Goal: Find specific page/section: Find specific page/section

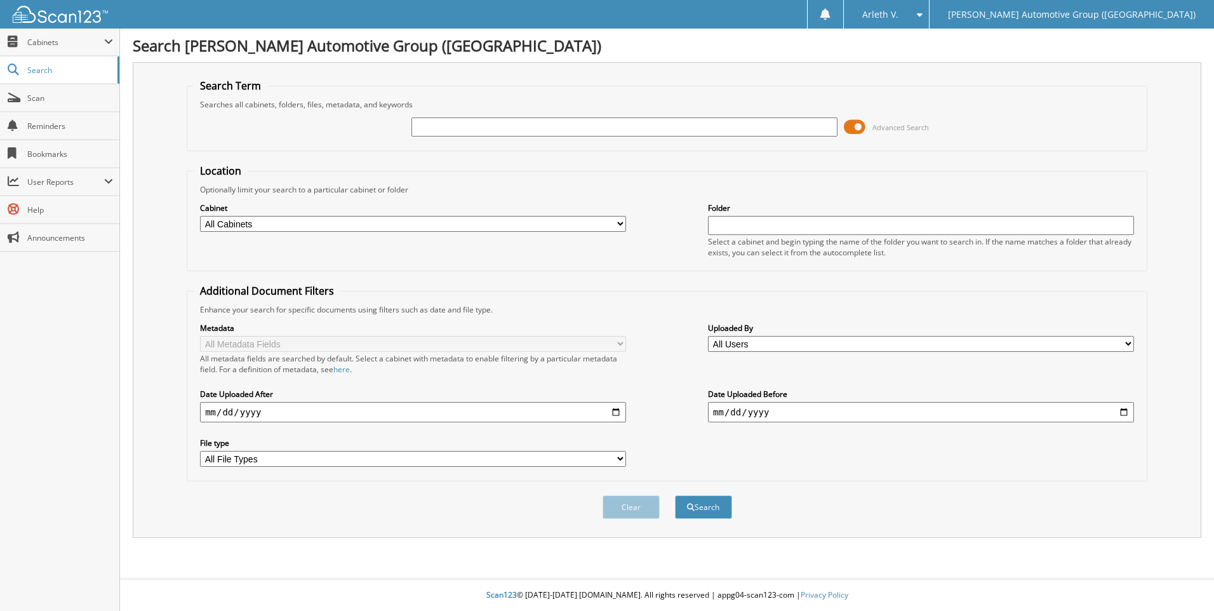
click at [512, 124] on input "text" at bounding box center [624, 126] width 426 height 19
type input "406766"
click at [675, 495] on button "Search" at bounding box center [703, 506] width 57 height 23
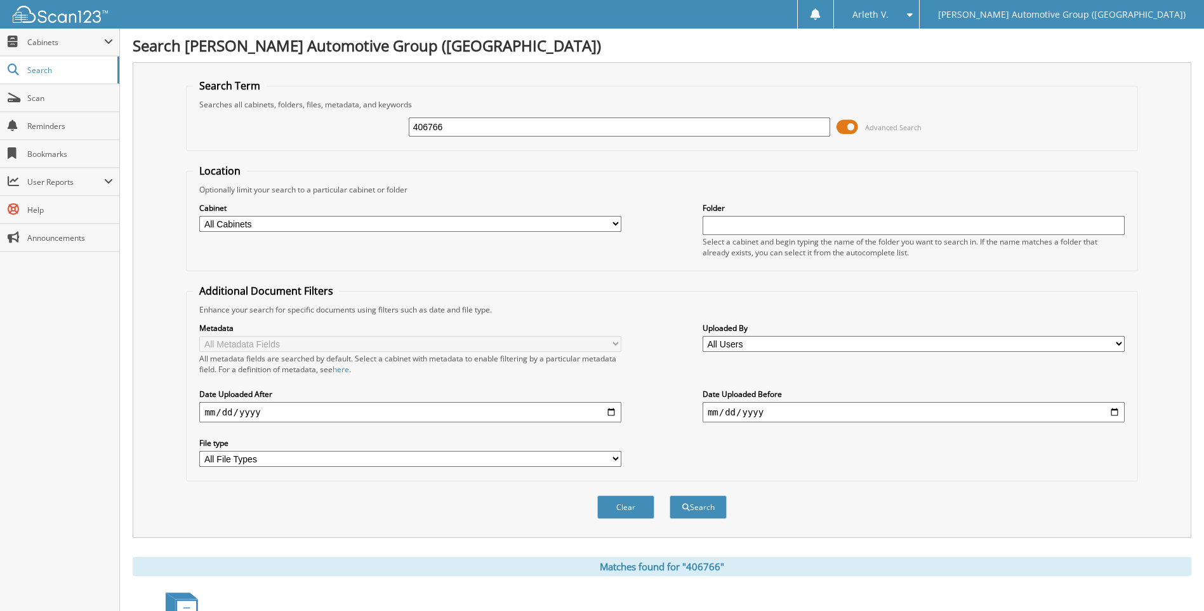
click at [429, 123] on input "406766" at bounding box center [620, 126] width 422 height 19
type input "40766"
click at [670, 495] on button "Search" at bounding box center [698, 506] width 57 height 23
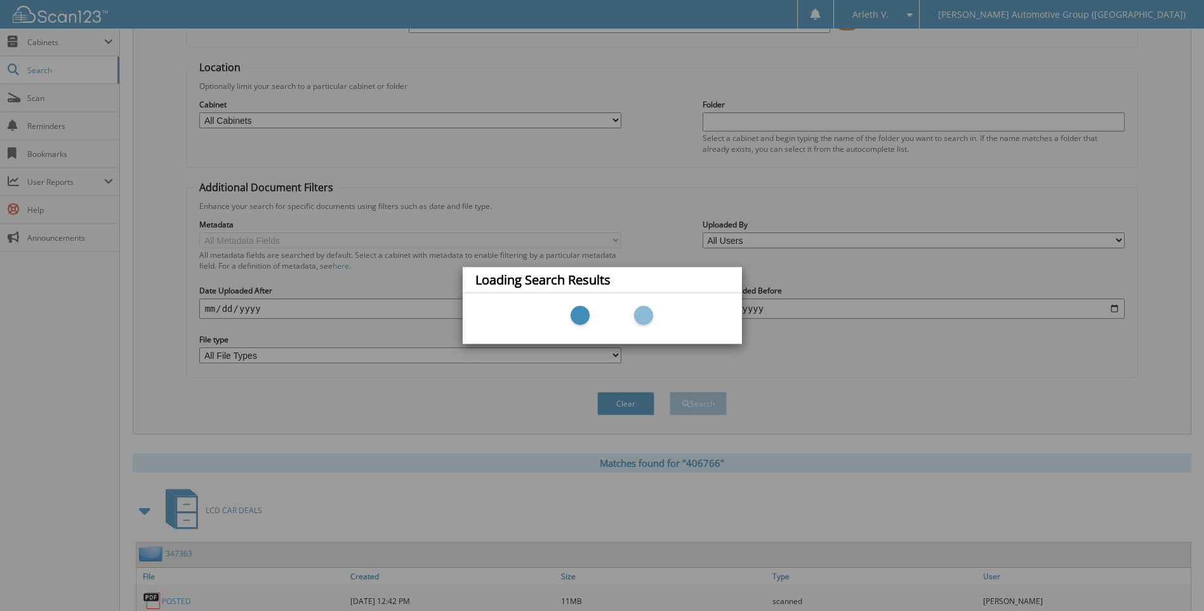
scroll to position [170, 0]
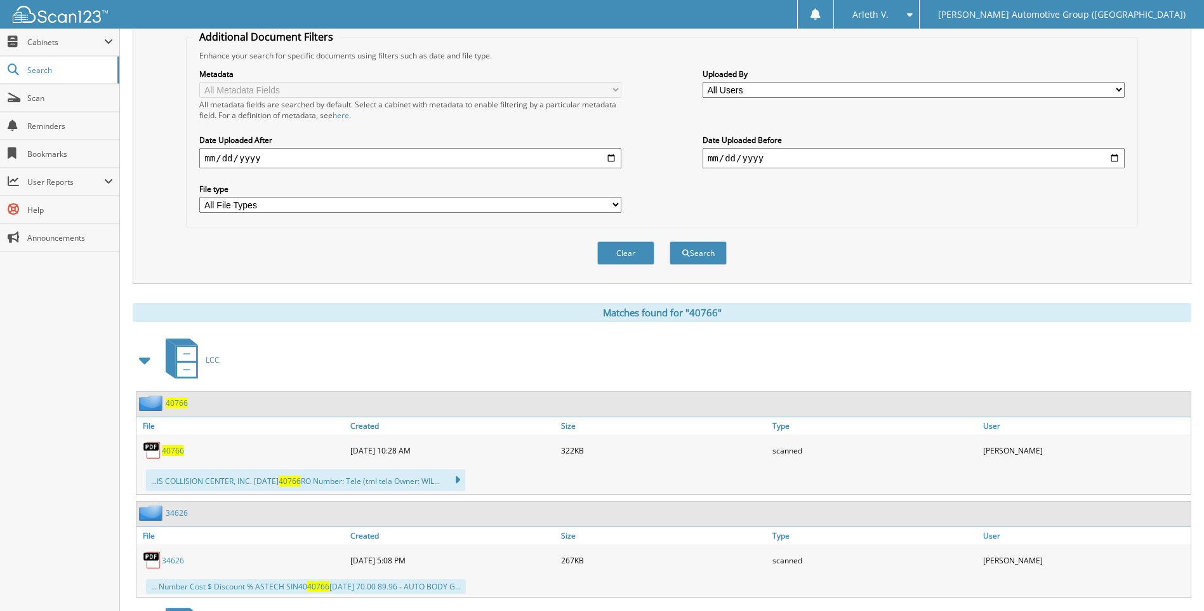
click at [176, 399] on span "40766" at bounding box center [177, 402] width 22 height 11
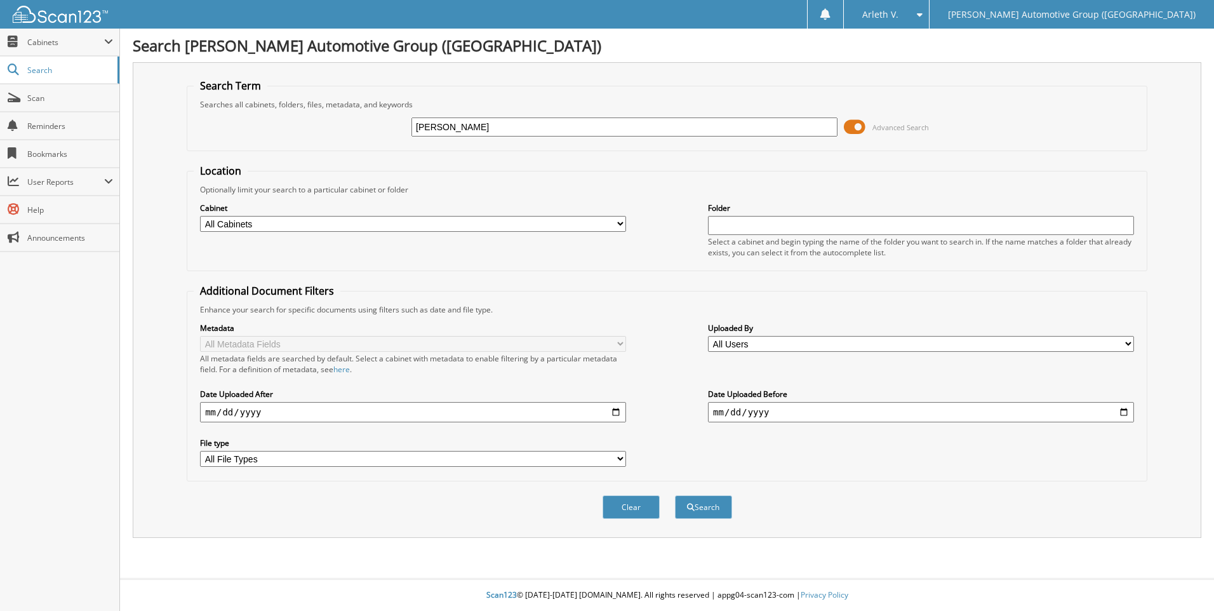
type input "[PERSON_NAME]"
click at [675, 495] on button "Search" at bounding box center [703, 506] width 57 height 23
type input "[PERSON_NAME]"
click at [860, 131] on span at bounding box center [855, 126] width 22 height 19
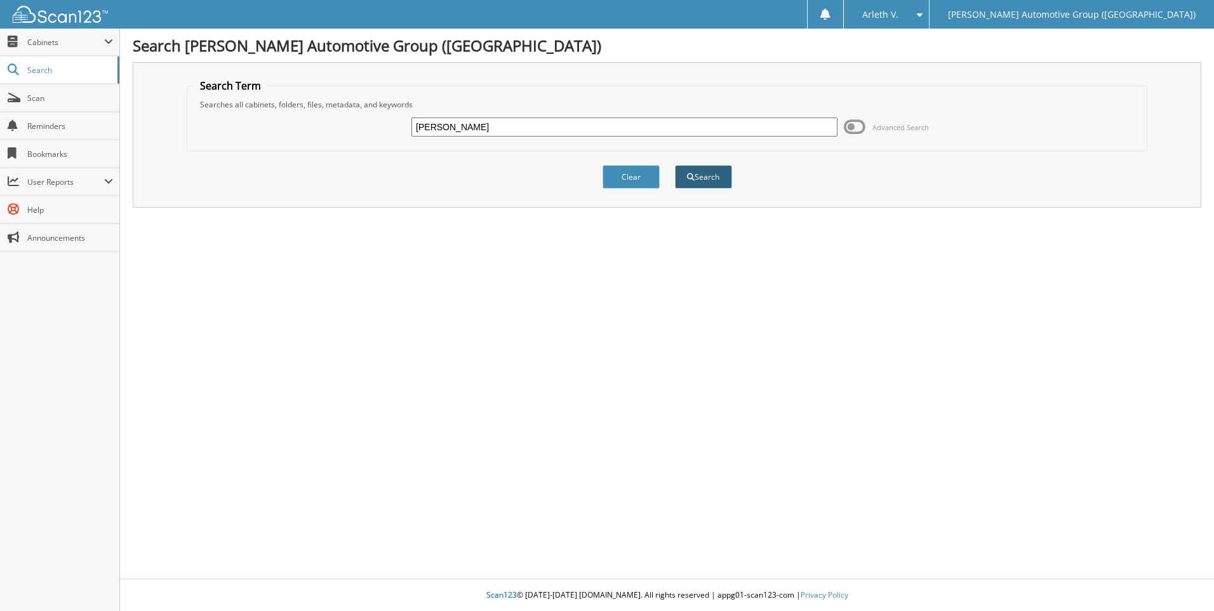
click at [705, 165] on button "Search" at bounding box center [703, 176] width 57 height 23
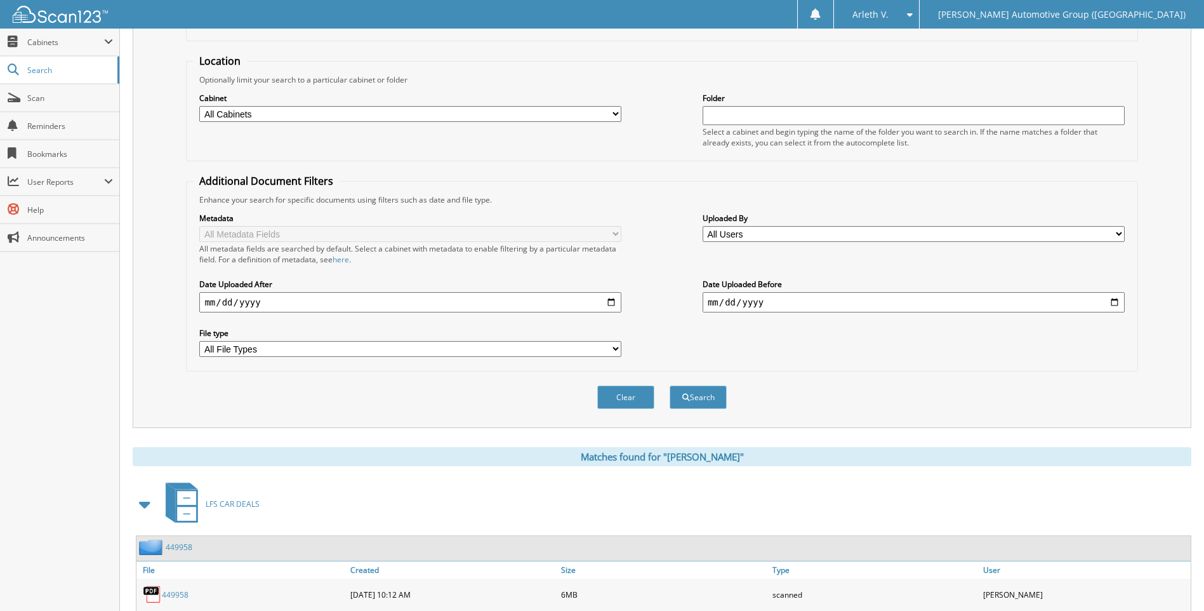
scroll to position [381, 0]
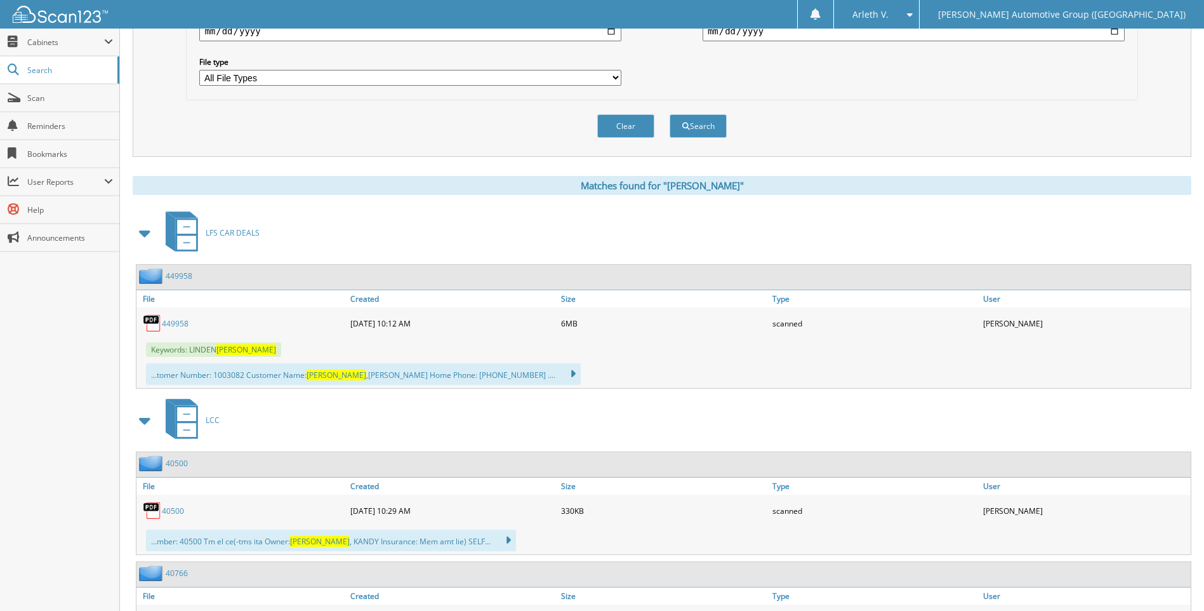
click at [142, 239] on span at bounding box center [146, 233] width 18 height 23
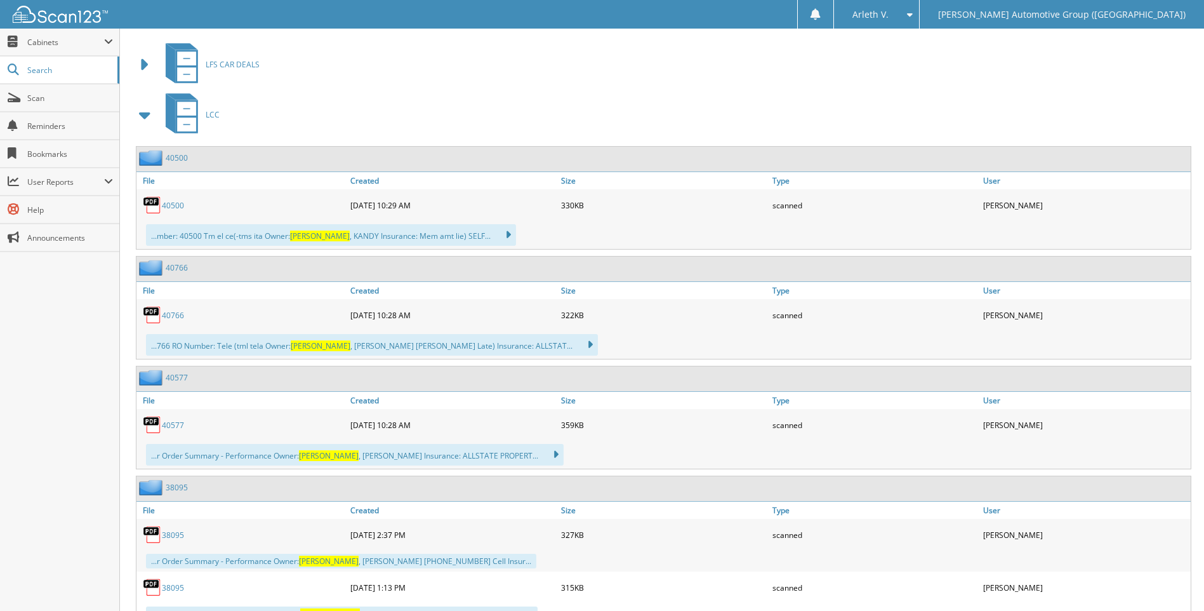
scroll to position [571, 0]
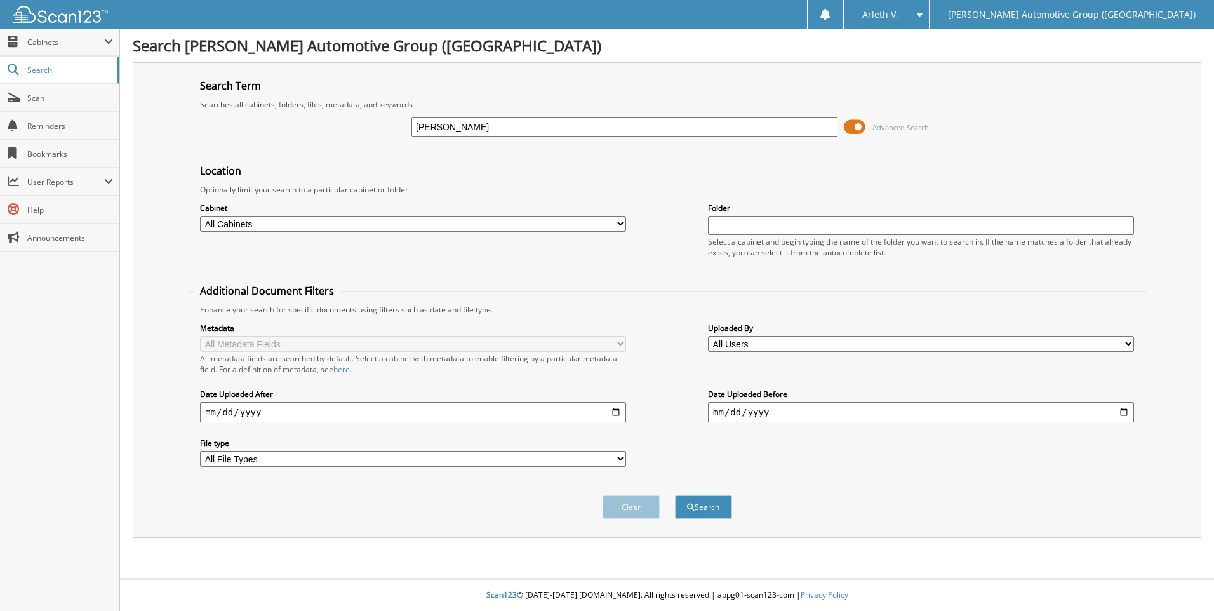
click at [429, 223] on select "All Cabinets ACCOUNTS PAYABLE ACCOUNTS RECEIVABLE CANCELLATIONS LCC LCD CAR DEA…" at bounding box center [413, 224] width 426 height 16
select select "44205"
click at [200, 216] on select "All Cabinets ACCOUNTS PAYABLE ACCOUNTS RECEIVABLE CANCELLATIONS LCC LCD CAR DEA…" at bounding box center [413, 224] width 426 height 16
click at [698, 505] on button "Search" at bounding box center [703, 506] width 57 height 23
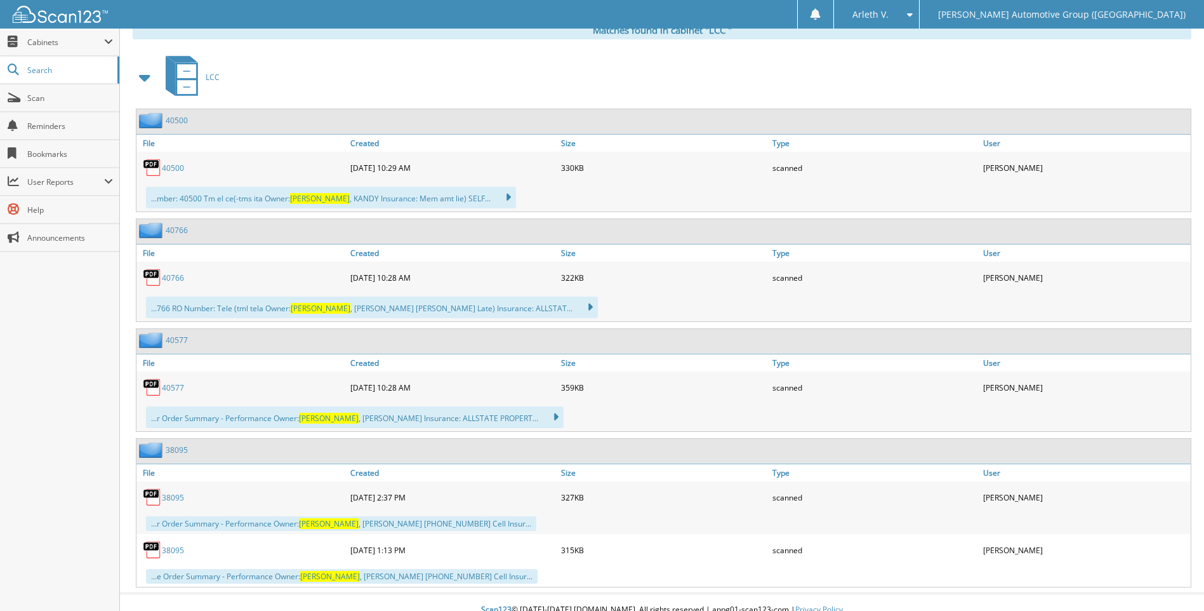
scroll to position [552, 0]
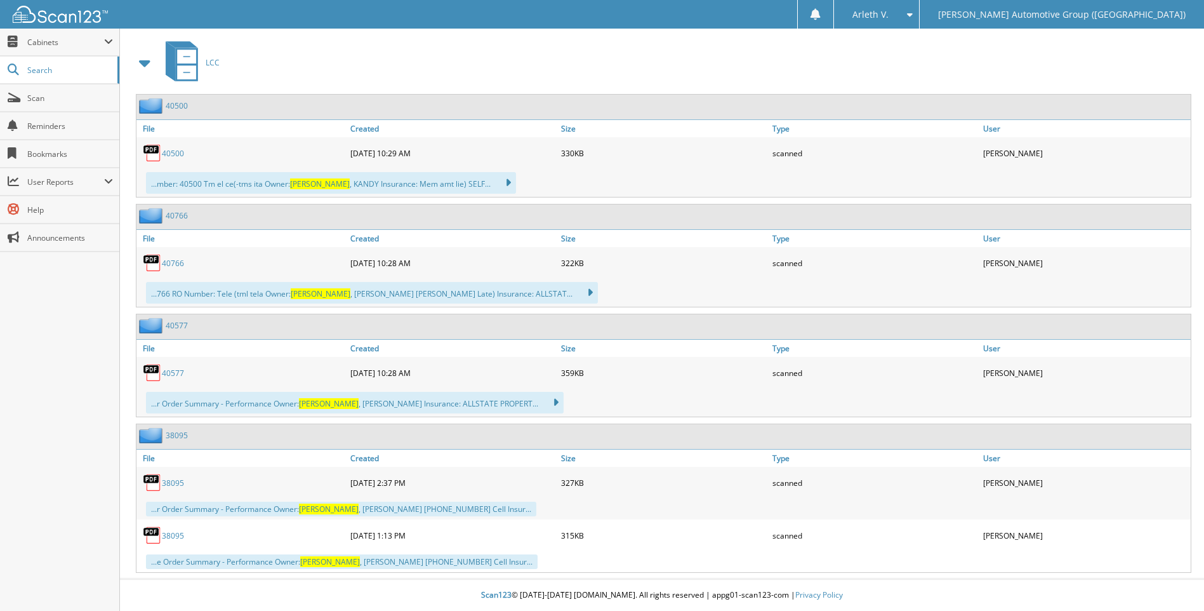
click at [175, 326] on link "40577" at bounding box center [177, 325] width 22 height 11
